Goal: Task Accomplishment & Management: Manage account settings

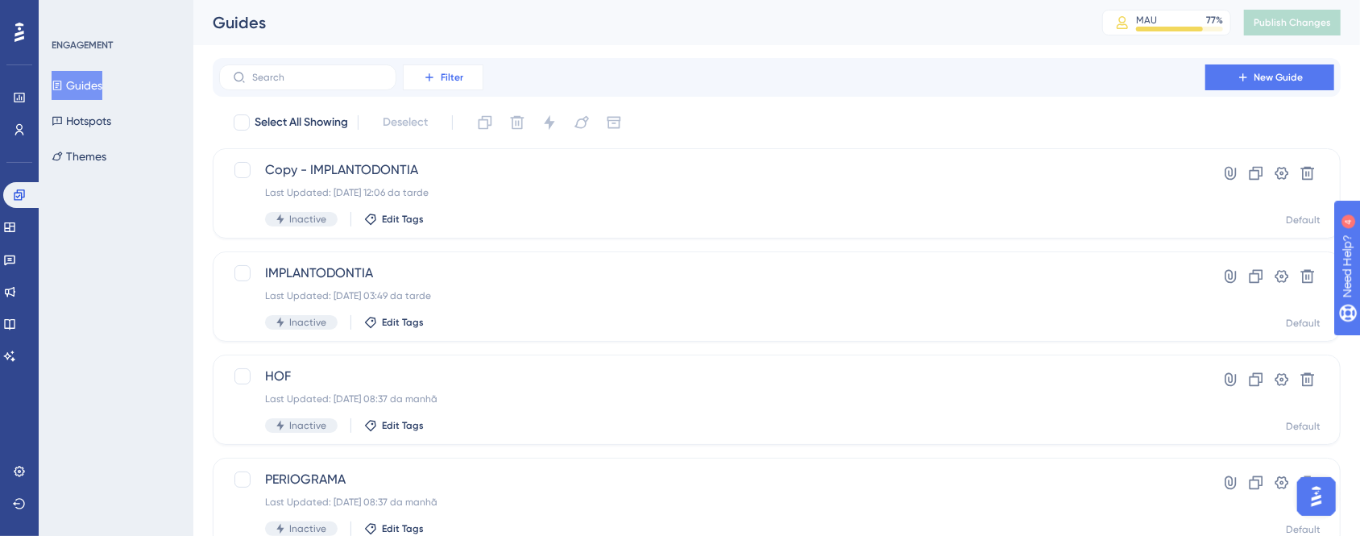
click at [432, 86] on button "Filter" at bounding box center [443, 77] width 81 height 26
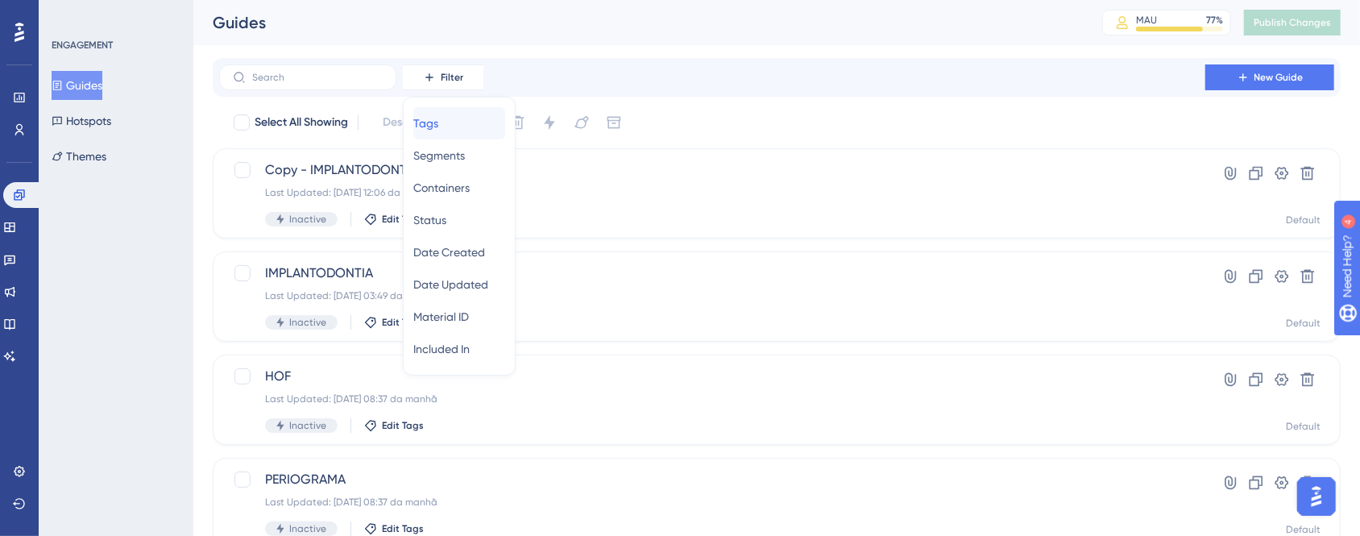
click at [438, 130] on span "Tags" at bounding box center [425, 123] width 25 height 19
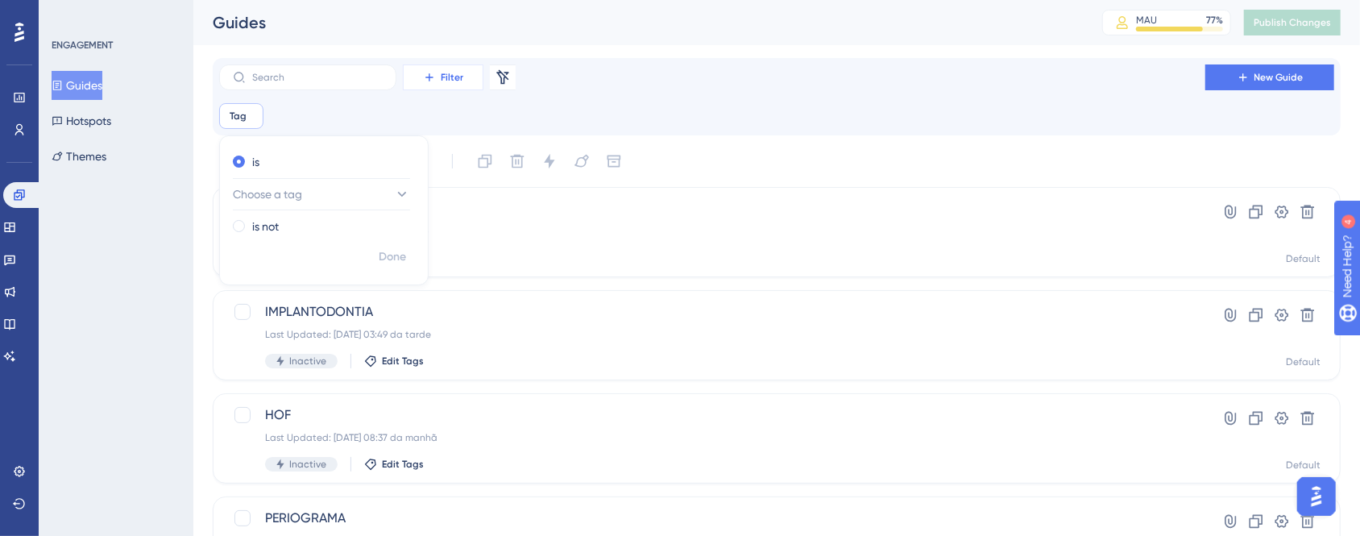
click at [468, 89] on button "Filter" at bounding box center [443, 77] width 81 height 26
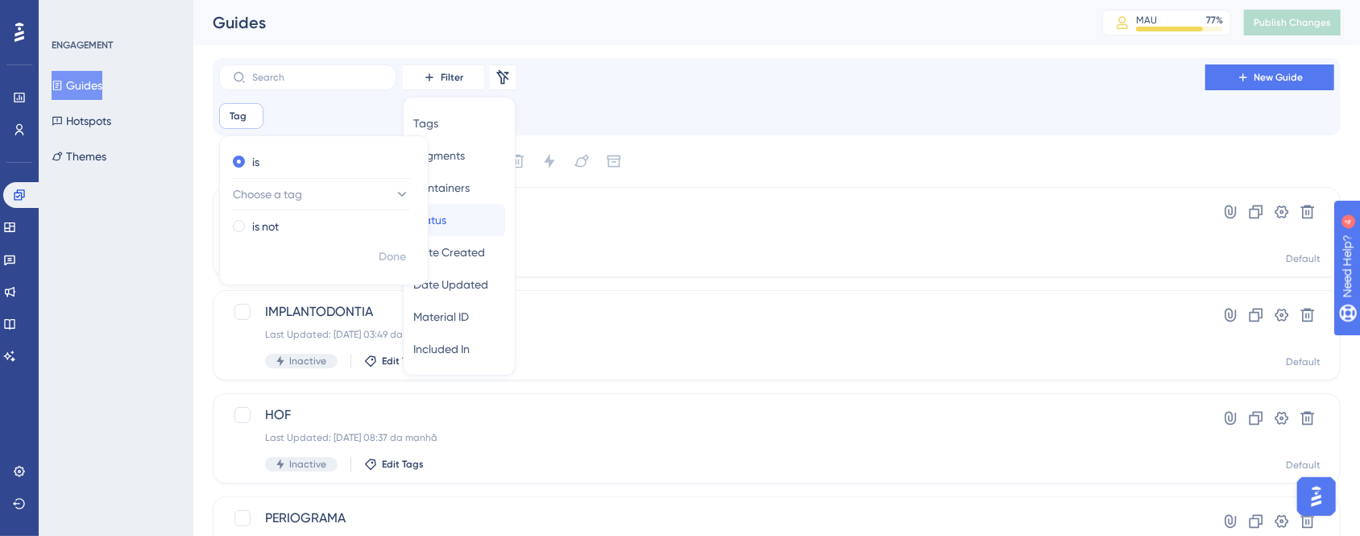
click at [461, 226] on div "Status Status" at bounding box center [459, 220] width 92 height 32
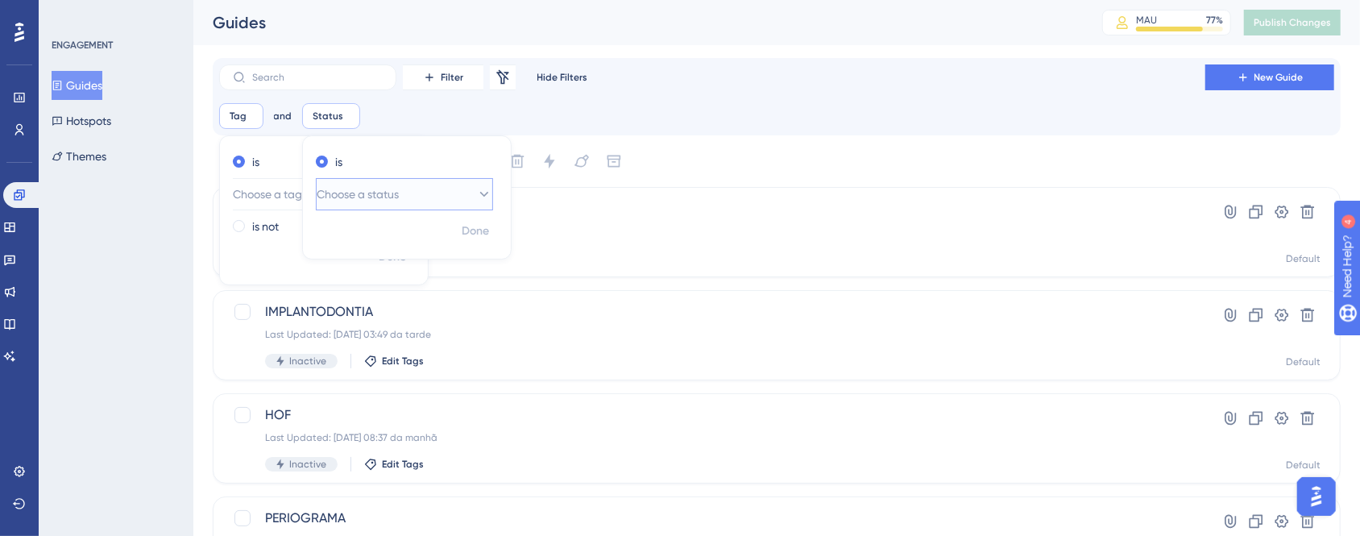
click at [362, 201] on span "Choose a status" at bounding box center [358, 193] width 82 height 19
click at [375, 247] on div "Active Active" at bounding box center [404, 243] width 156 height 32
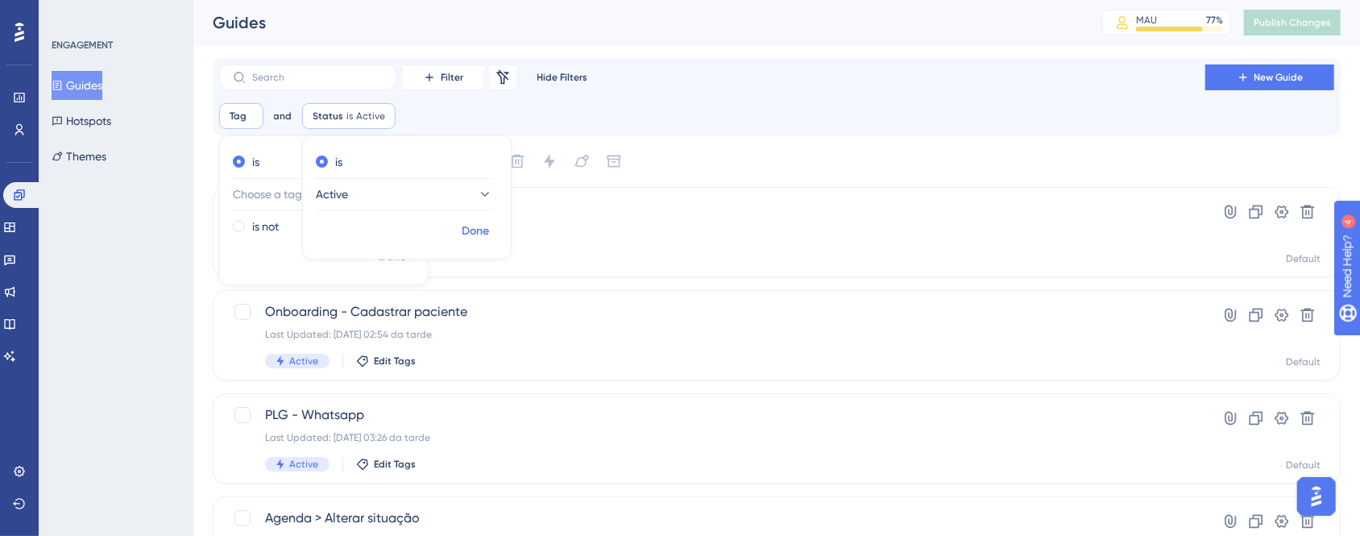
click at [467, 238] on span "Done" at bounding box center [474, 230] width 27 height 19
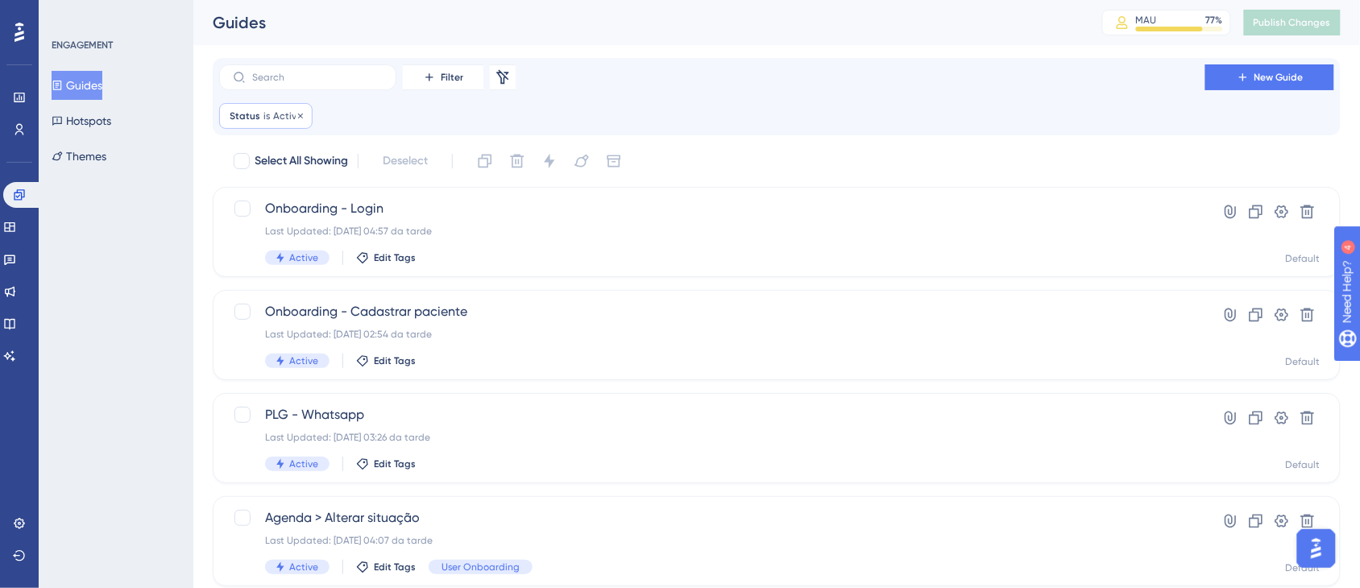
click at [258, 117] on span "Status" at bounding box center [245, 116] width 31 height 13
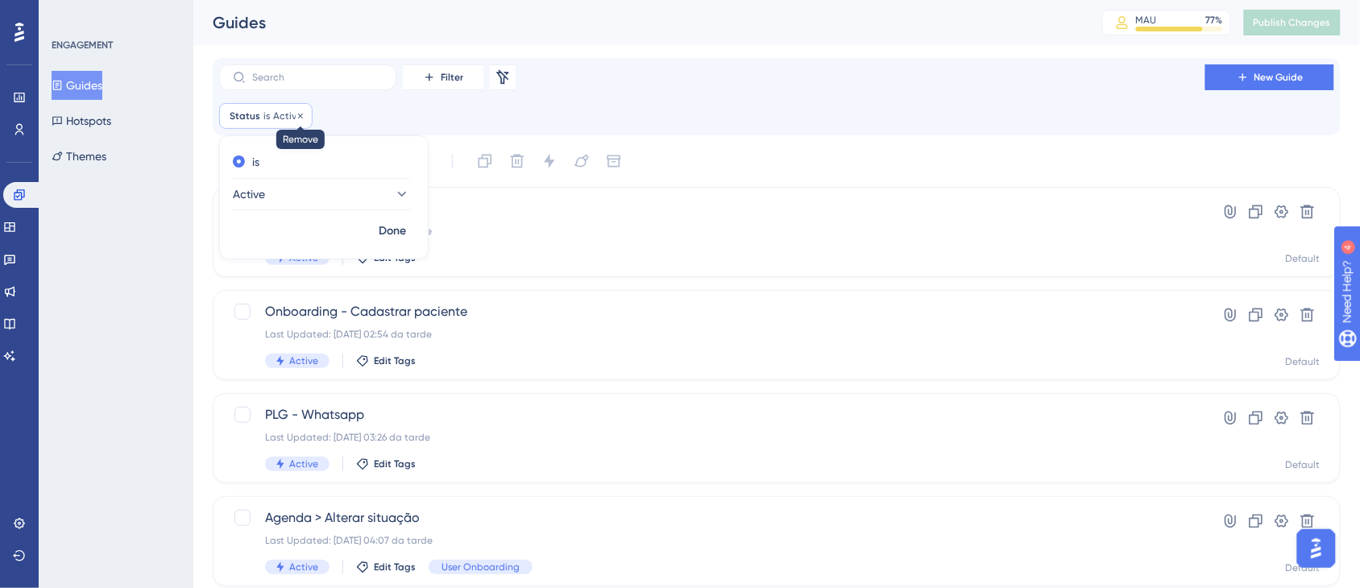
click at [300, 118] on icon at bounding box center [301, 116] width 10 height 10
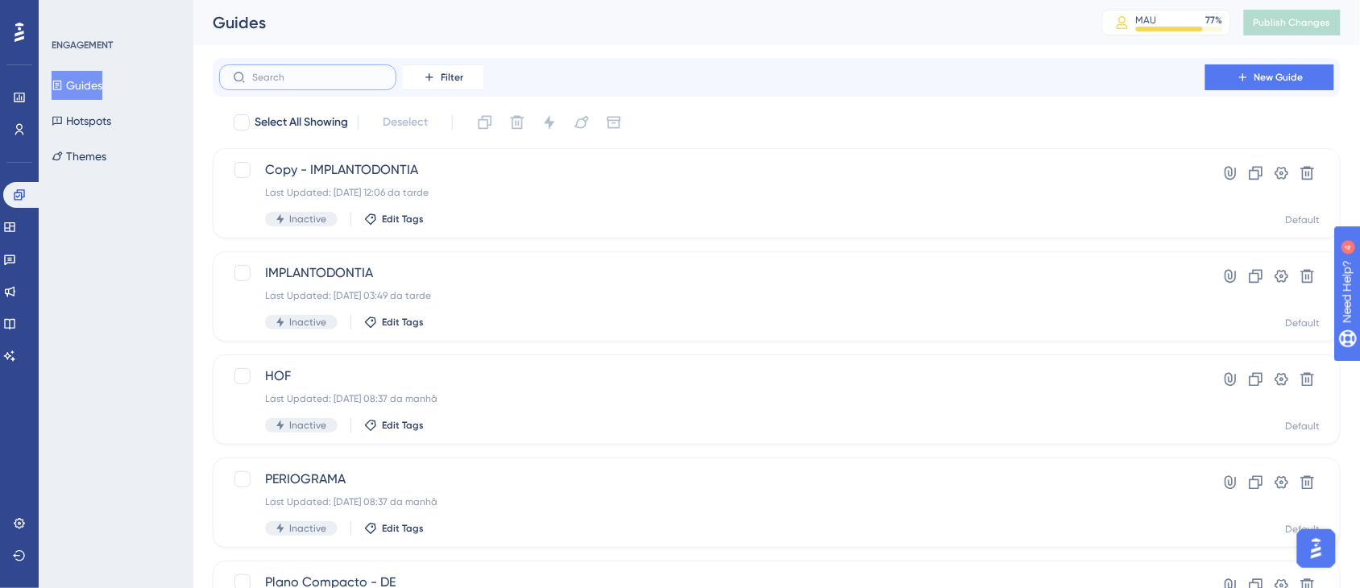
click at [282, 77] on input "text" at bounding box center [317, 77] width 130 height 11
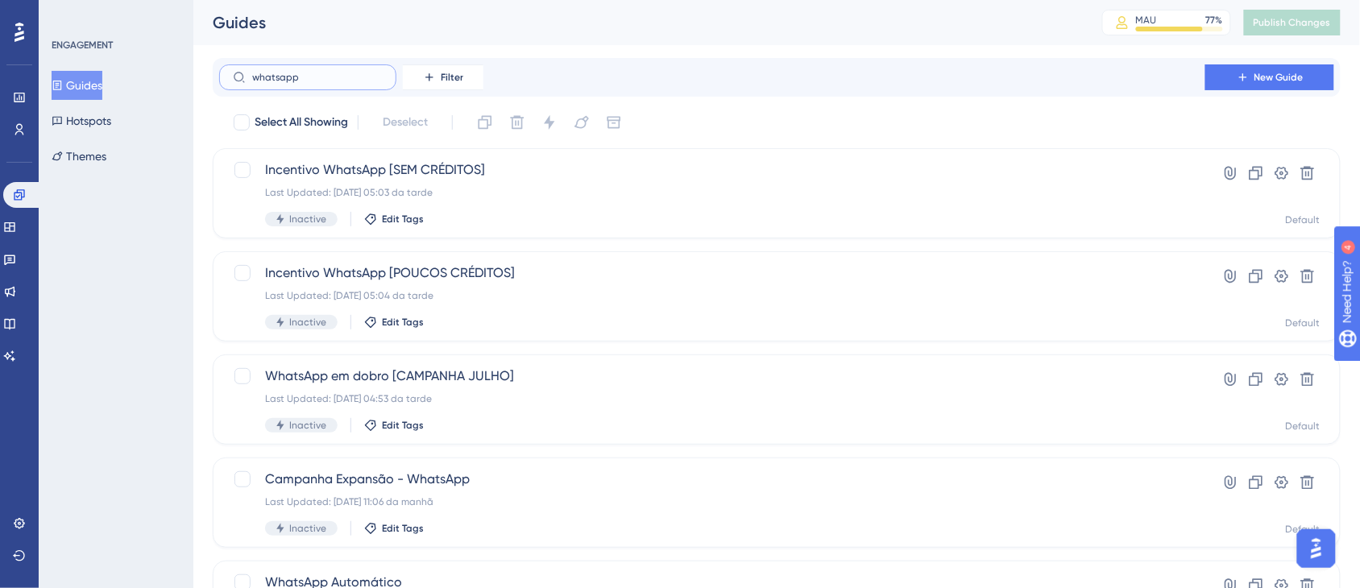
type input "whatsapp"
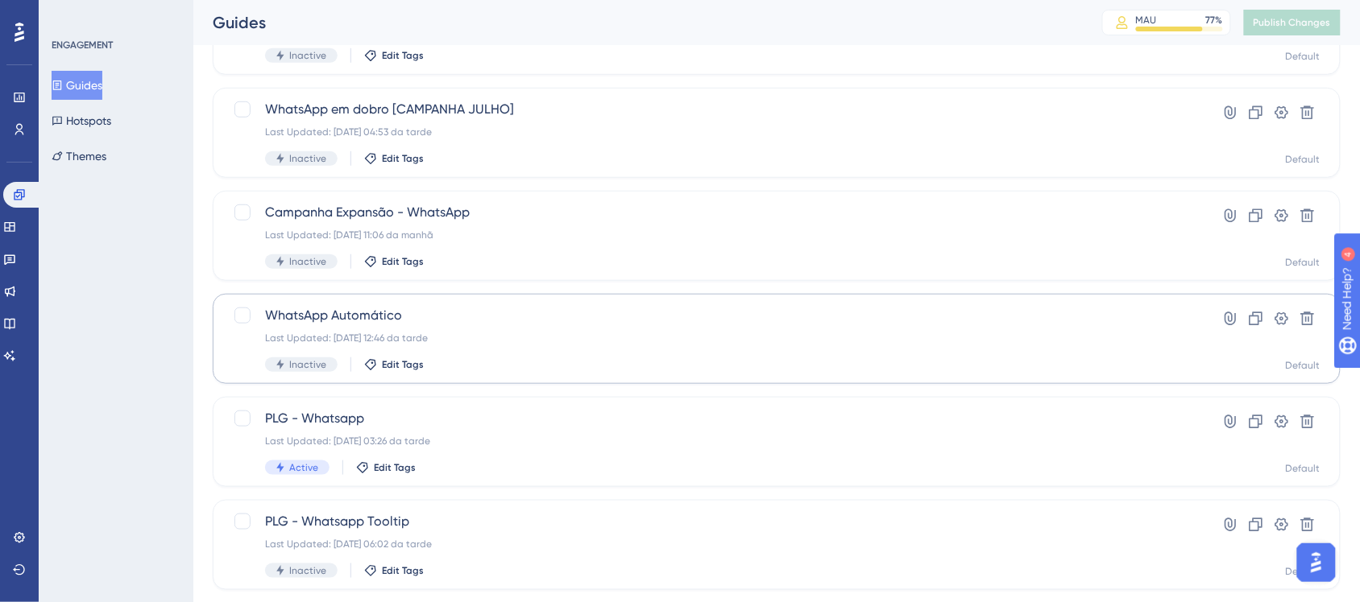
scroll to position [302, 0]
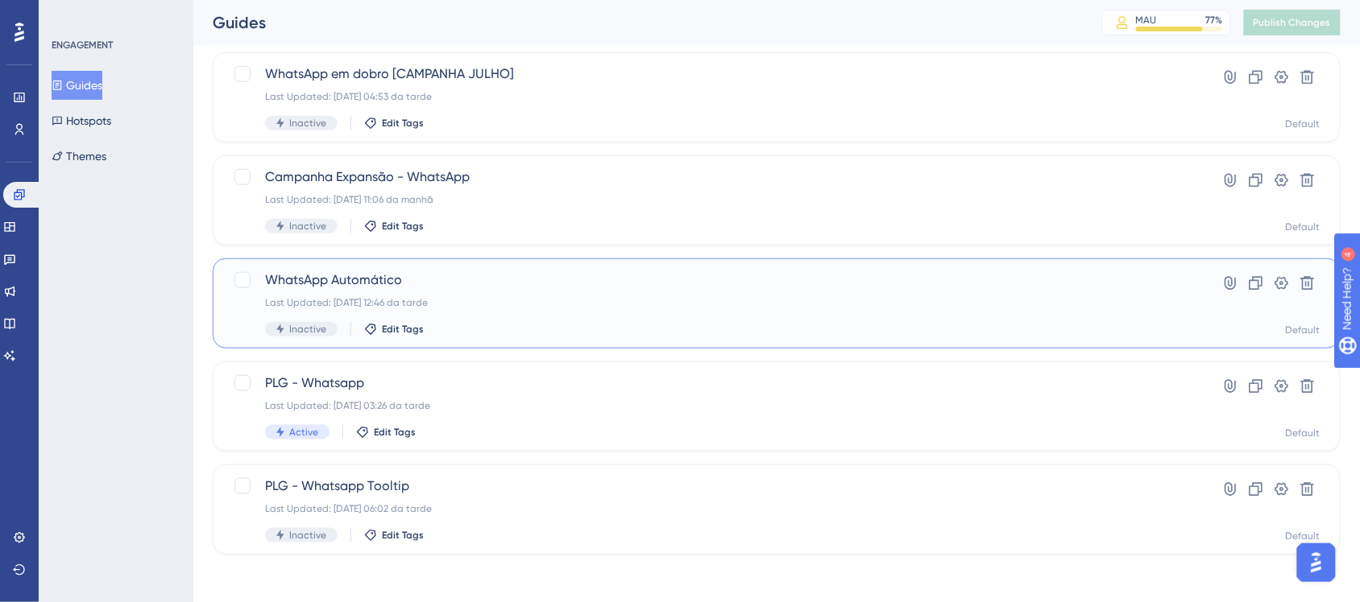
click at [494, 282] on span "WhatsApp Automático" at bounding box center [712, 280] width 894 height 19
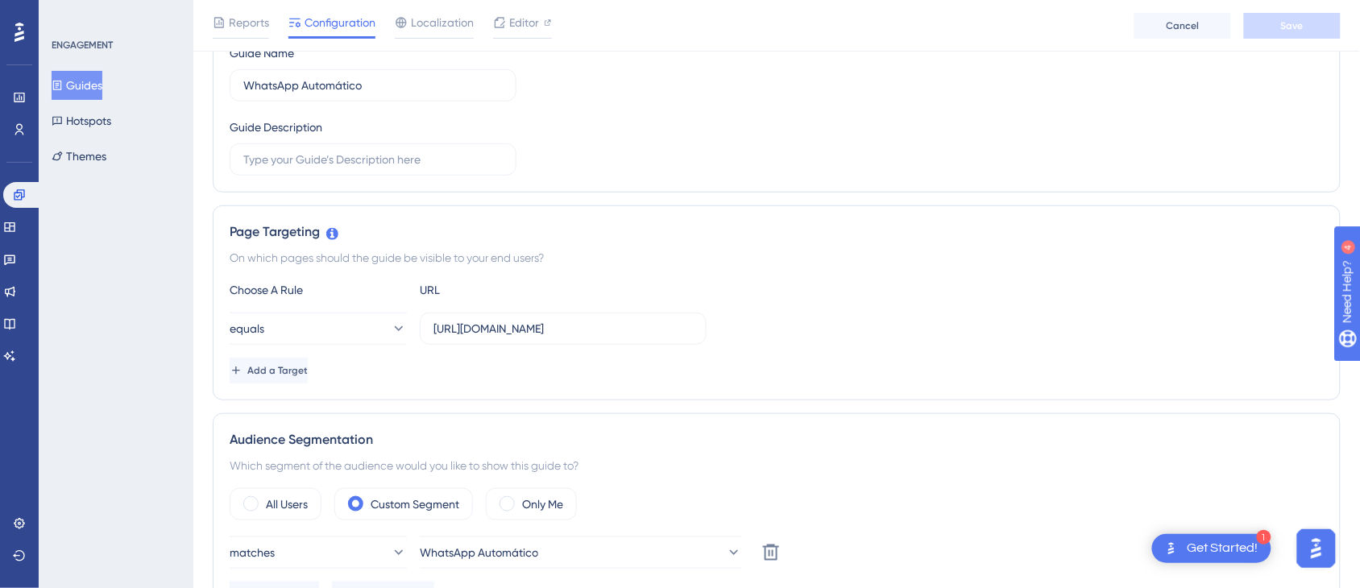
scroll to position [101, 0]
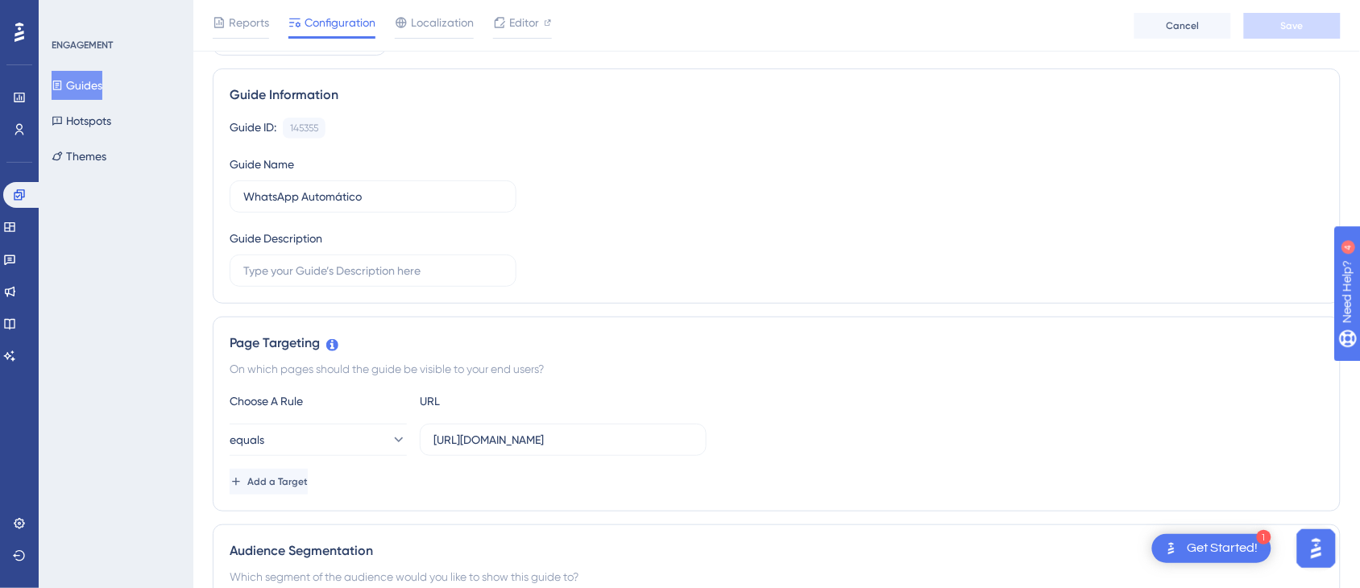
click at [102, 91] on button "Guides" at bounding box center [77, 85] width 51 height 29
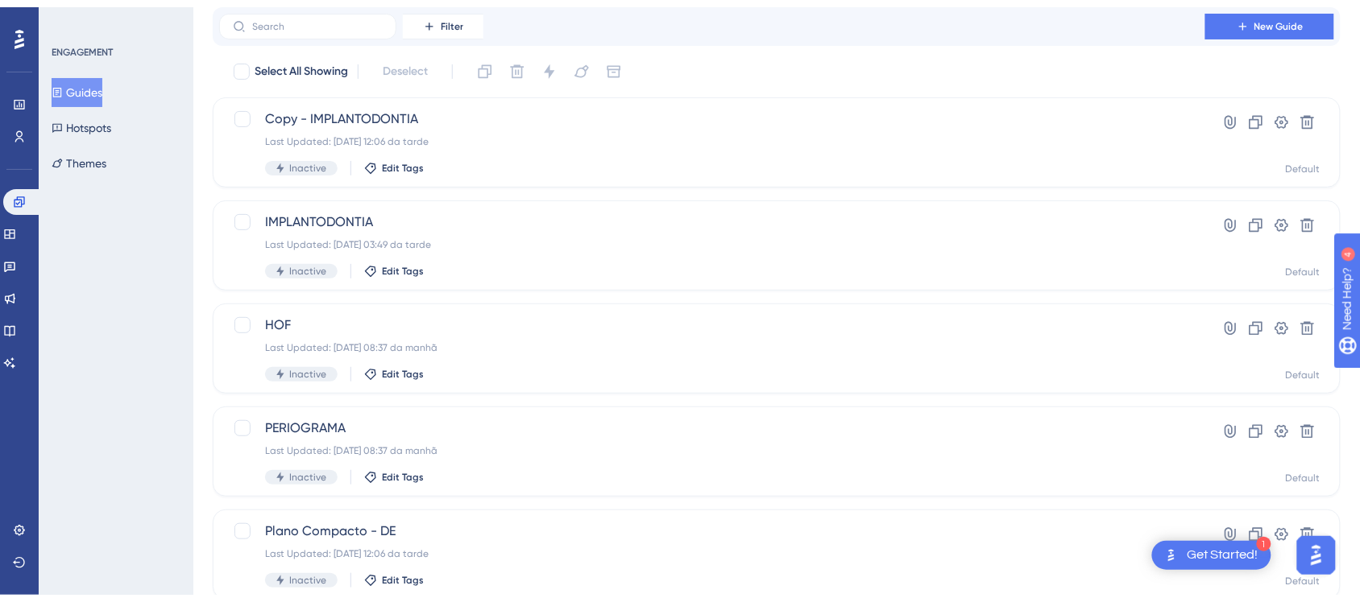
scroll to position [201, 0]
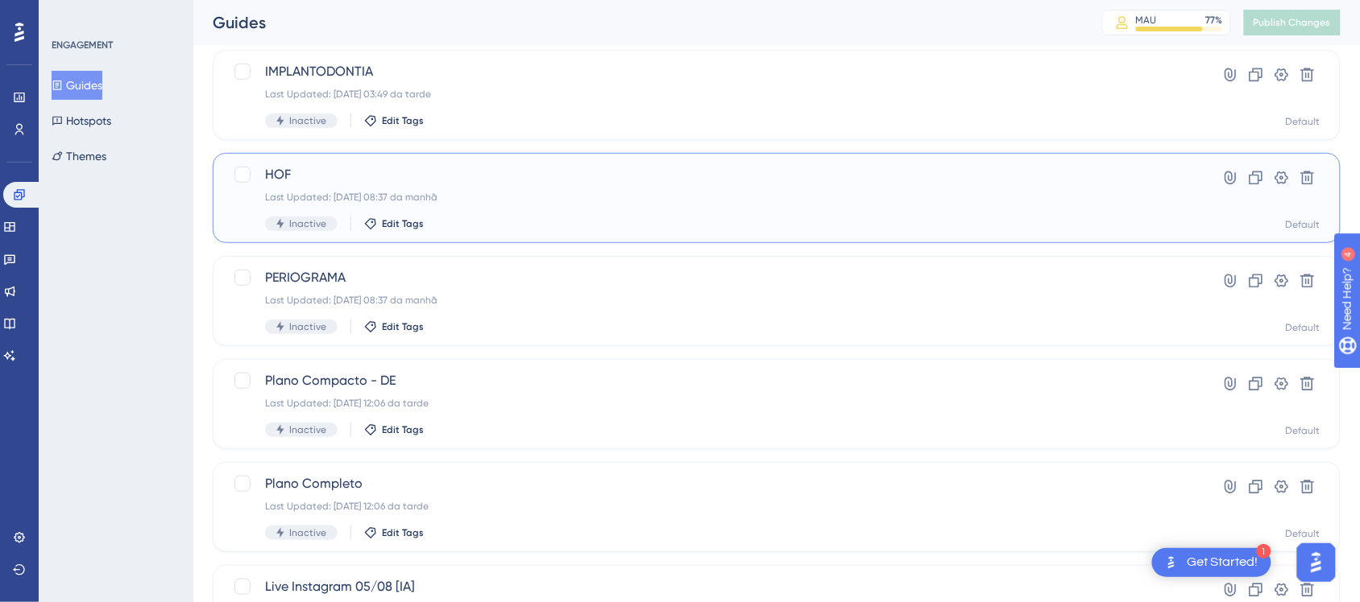
click at [605, 175] on span "HOF" at bounding box center [712, 174] width 894 height 19
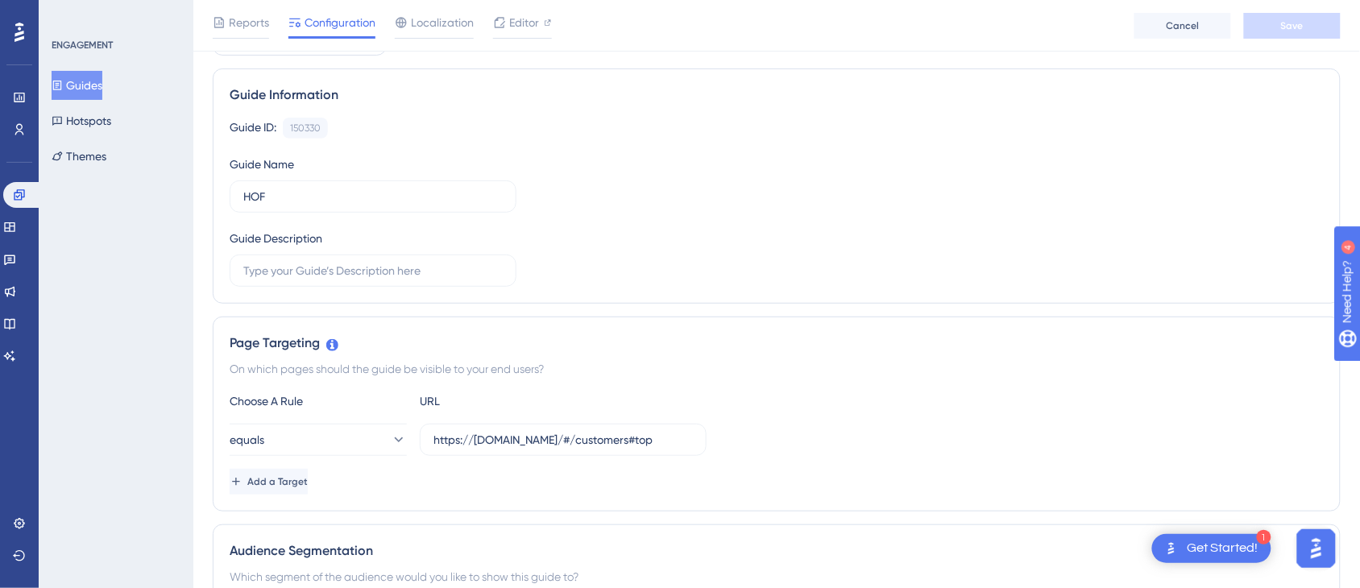
scroll to position [101, 0]
click at [75, 81] on button "Guides" at bounding box center [77, 85] width 51 height 29
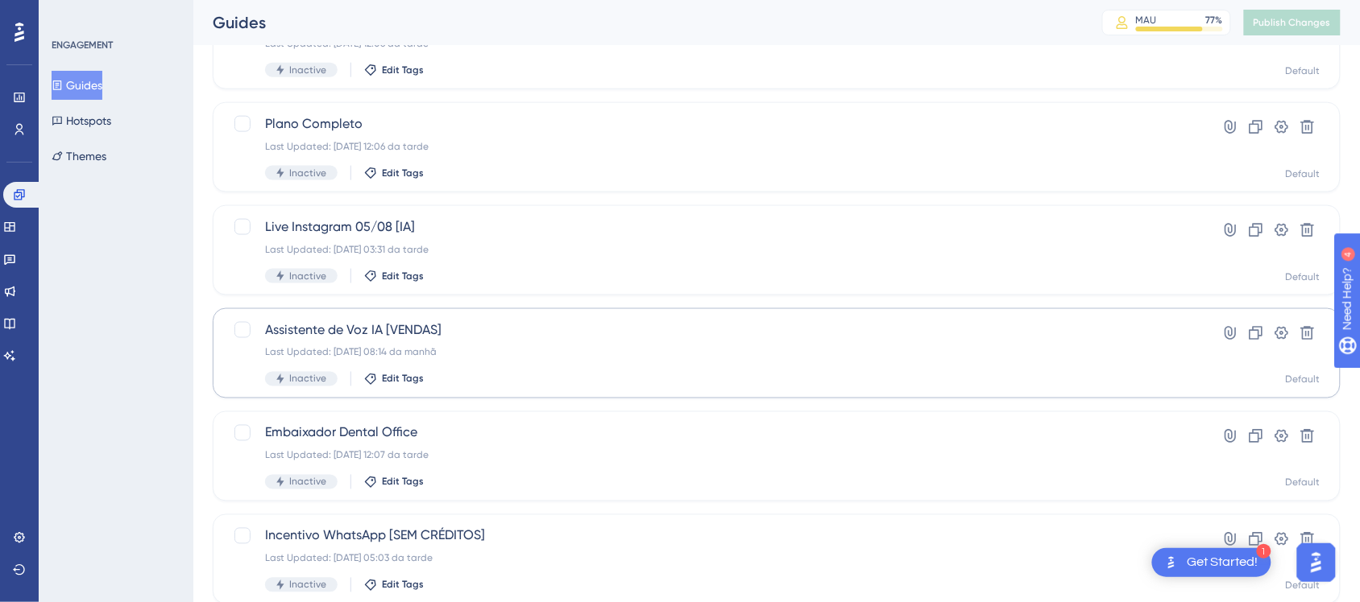
scroll to position [646, 0]
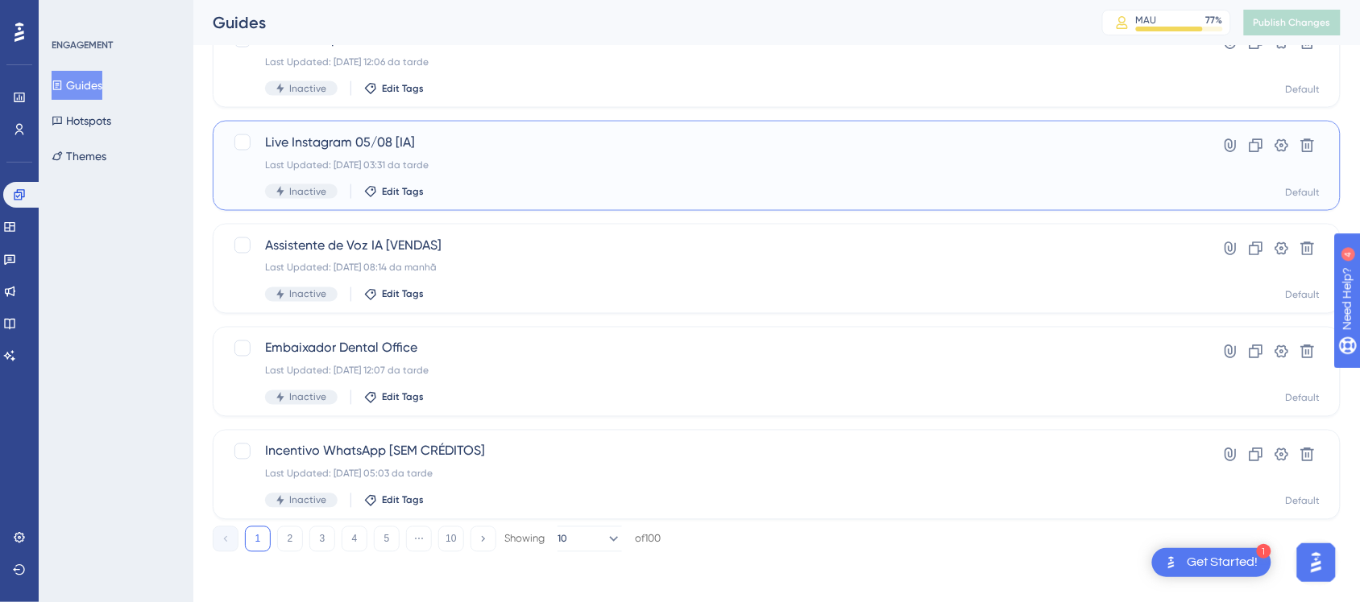
click at [494, 206] on div "Live Instagram 05/08 [IA] Last Updated: 05.08.2025 03:31 da tarde Inactive Edit…" at bounding box center [777, 166] width 1128 height 90
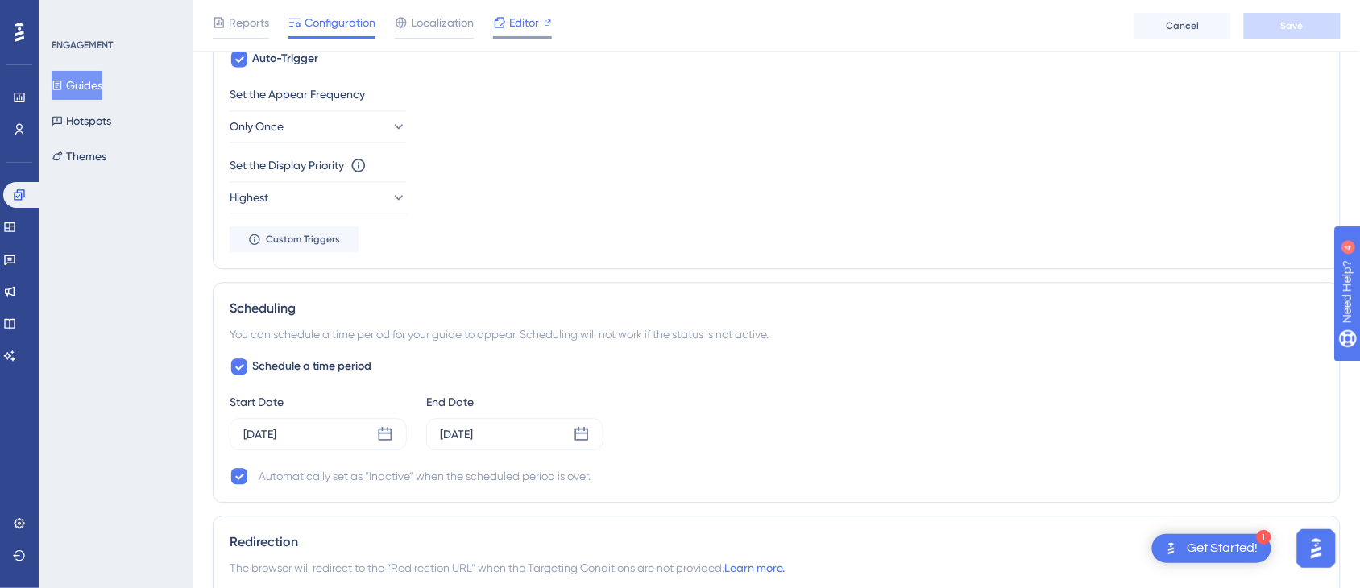
scroll to position [934, 0]
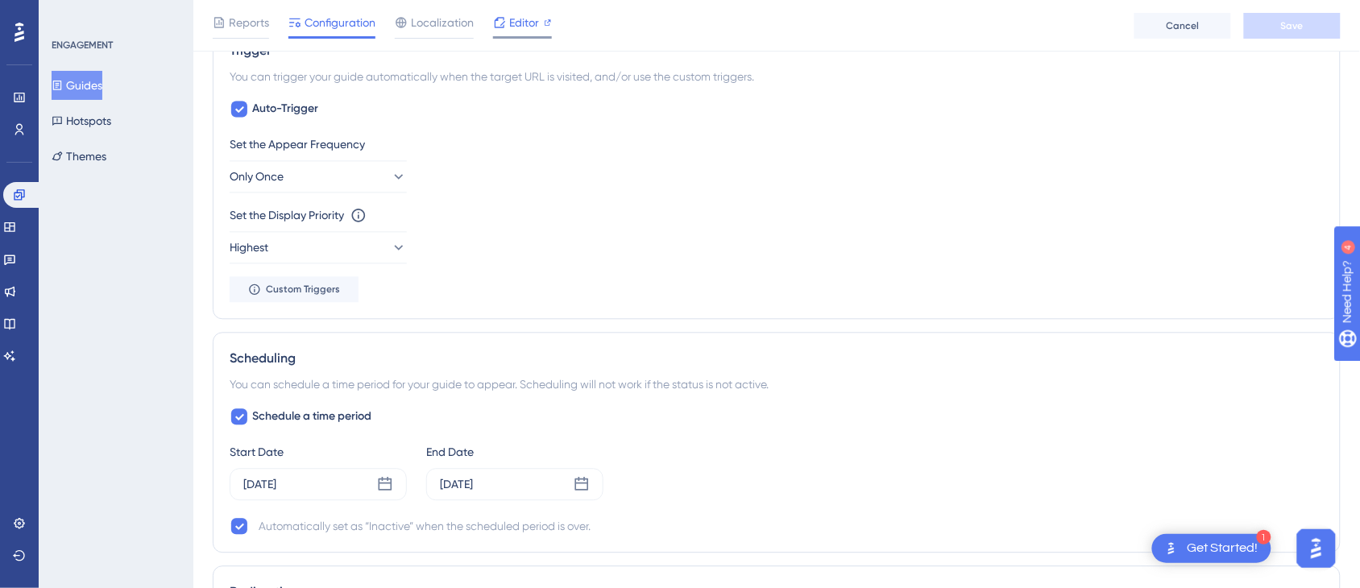
click at [500, 24] on icon at bounding box center [500, 22] width 10 height 10
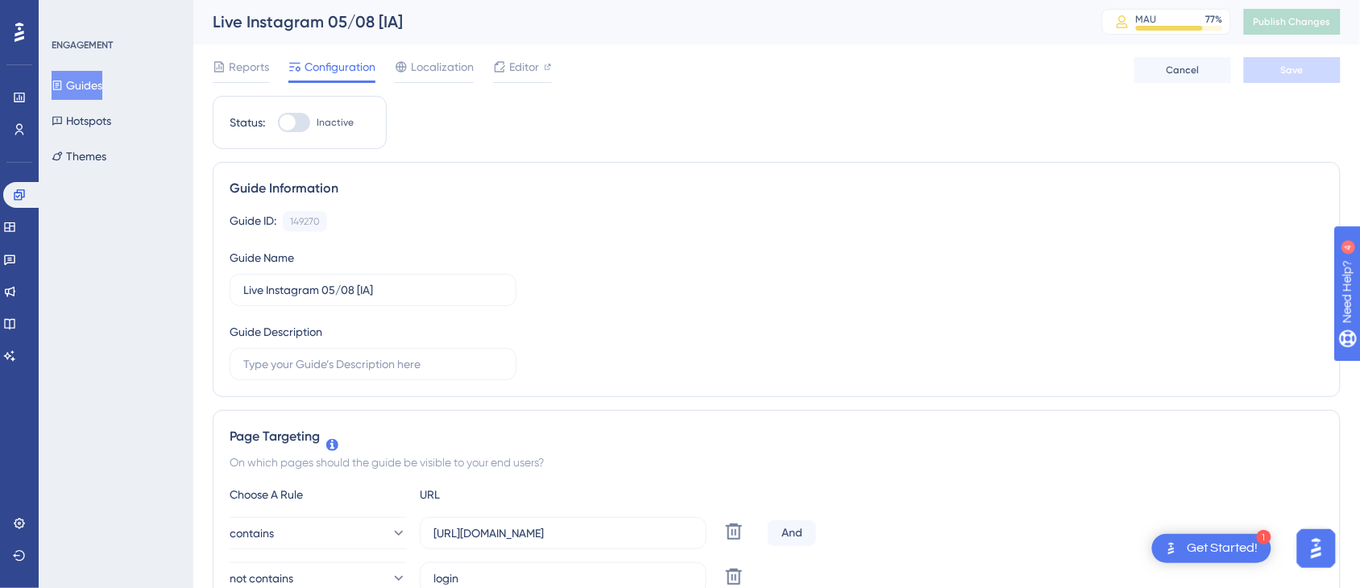
scroll to position [0, 0]
click at [102, 81] on button "Guides" at bounding box center [77, 85] width 51 height 29
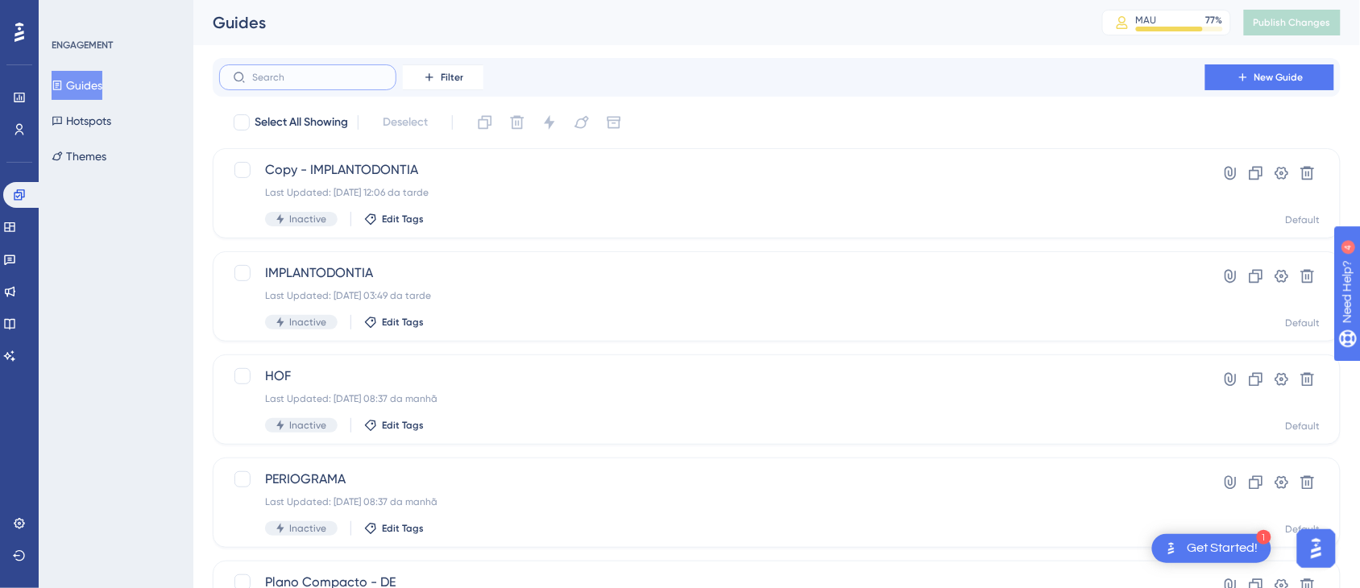
click at [288, 77] on input "text" at bounding box center [317, 77] width 130 height 11
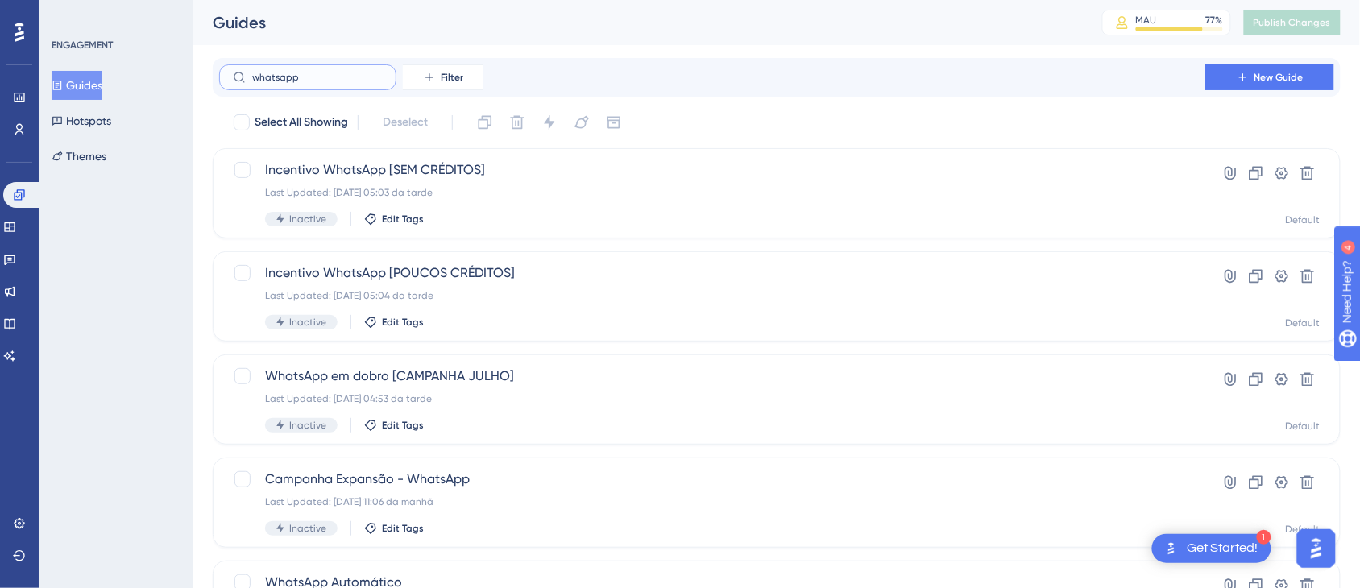
type input "whatsapp"
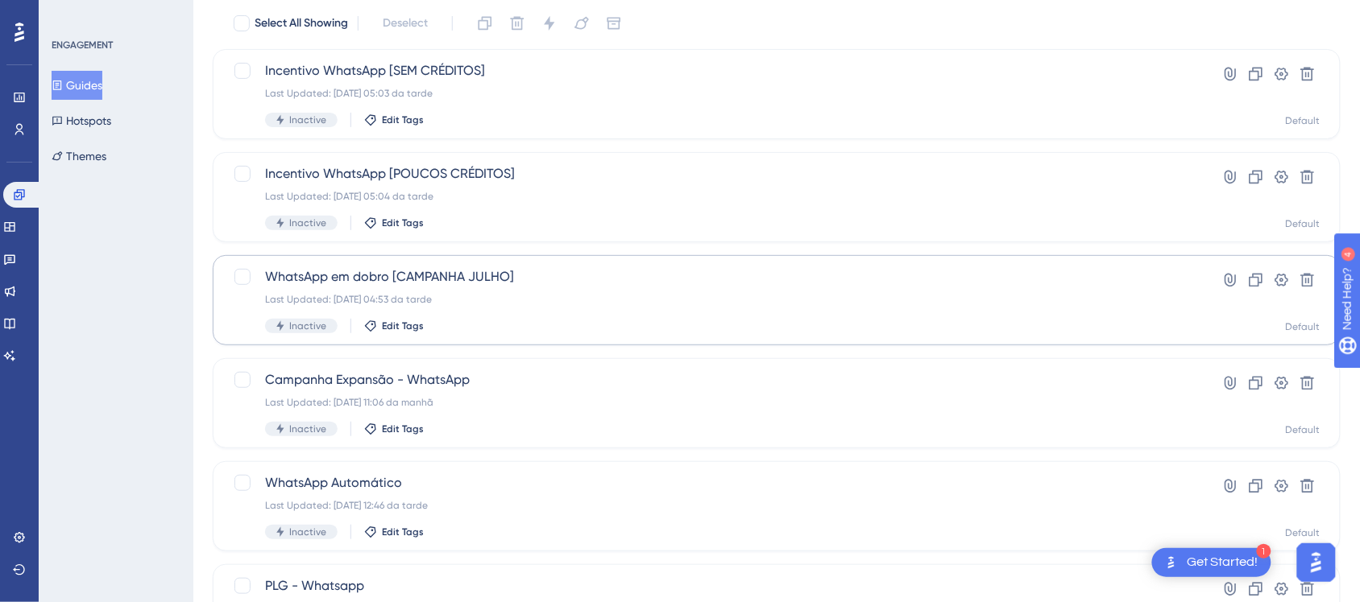
scroll to position [101, 0]
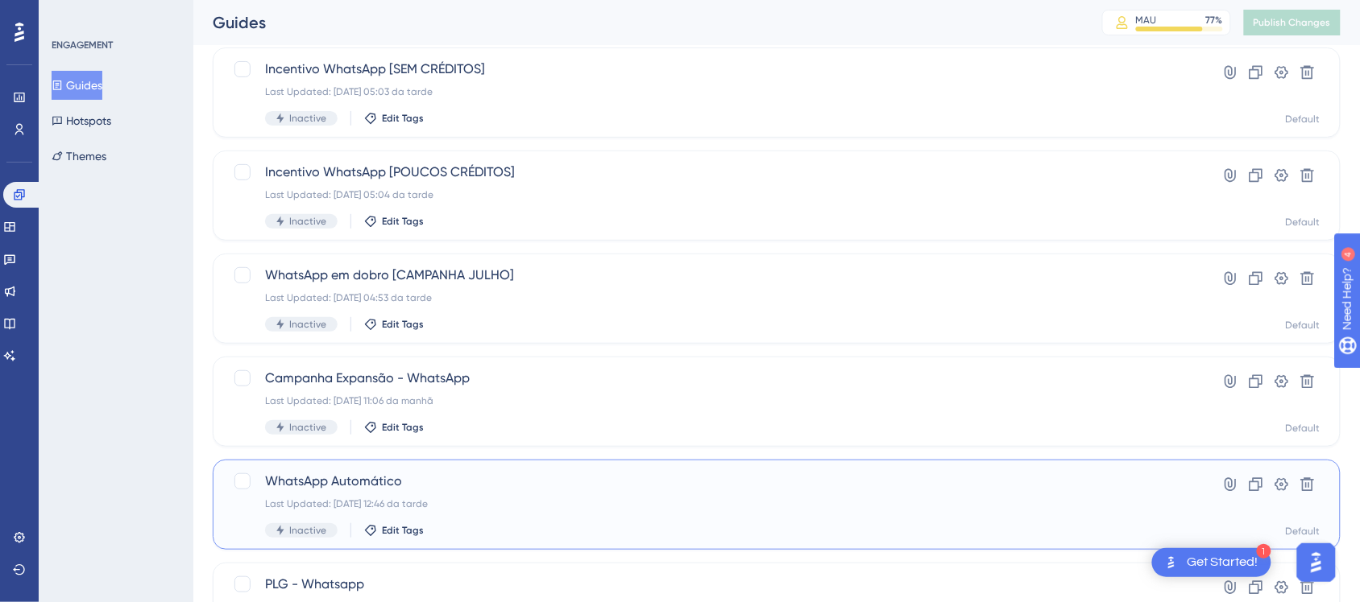
click at [608, 468] on div "WhatsApp Automático Last Updated: 25.06.2025 12:46 da tarde Inactive Edit Tags …" at bounding box center [777, 505] width 1128 height 90
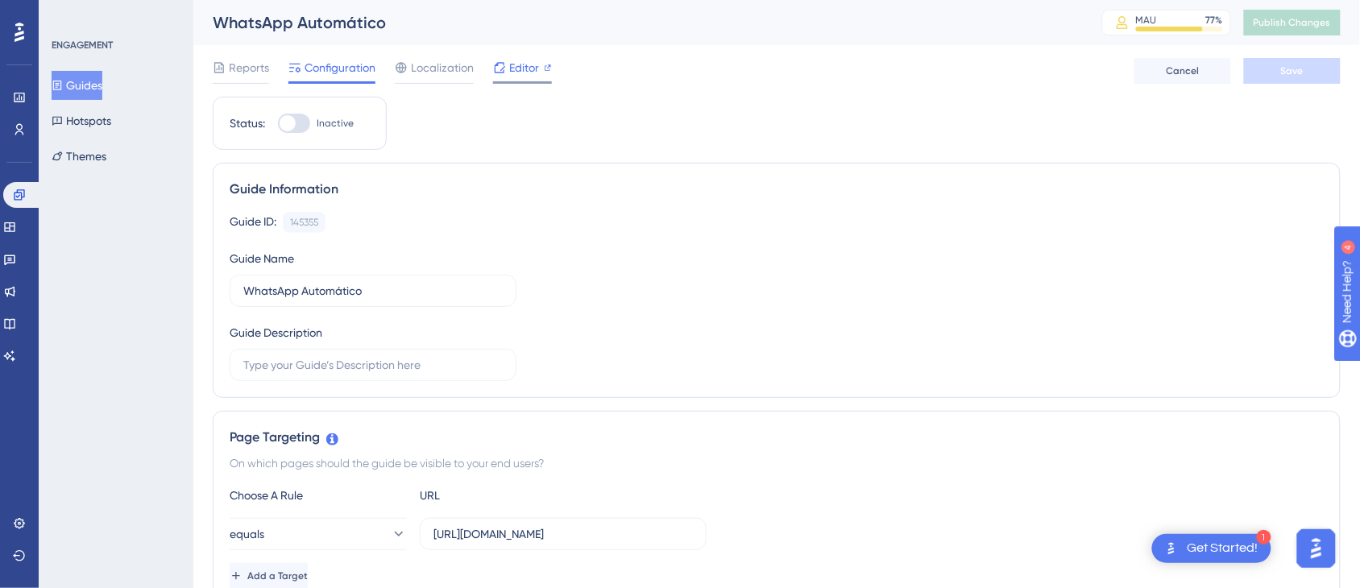
click at [514, 70] on span "Editor" at bounding box center [524, 67] width 30 height 19
